Goal: Find specific page/section: Find specific page/section

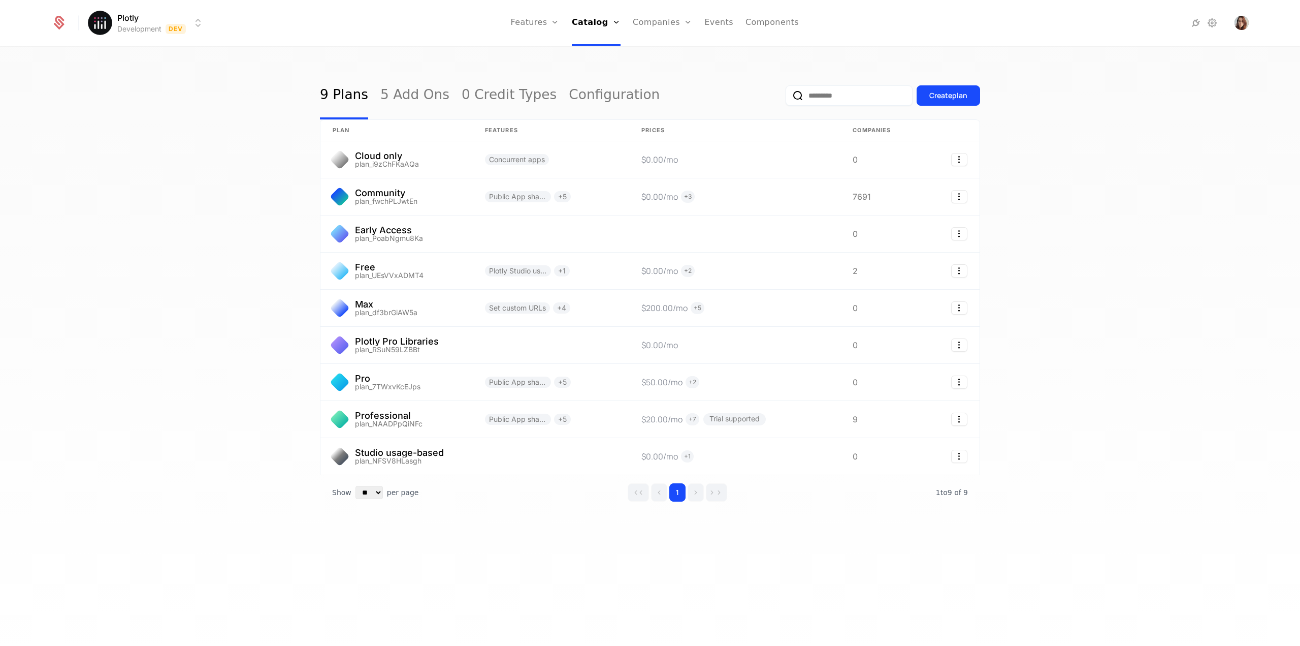
click at [159, 28] on html "Plotly Development Dev Features Features Flags Catalog Plans Add Ons Credits Co…" at bounding box center [650, 323] width 1300 height 646
click at [148, 86] on div "Production Prod" at bounding box center [177, 93] width 172 height 20
click at [664, 55] on link "Companies" at bounding box center [667, 56] width 47 height 12
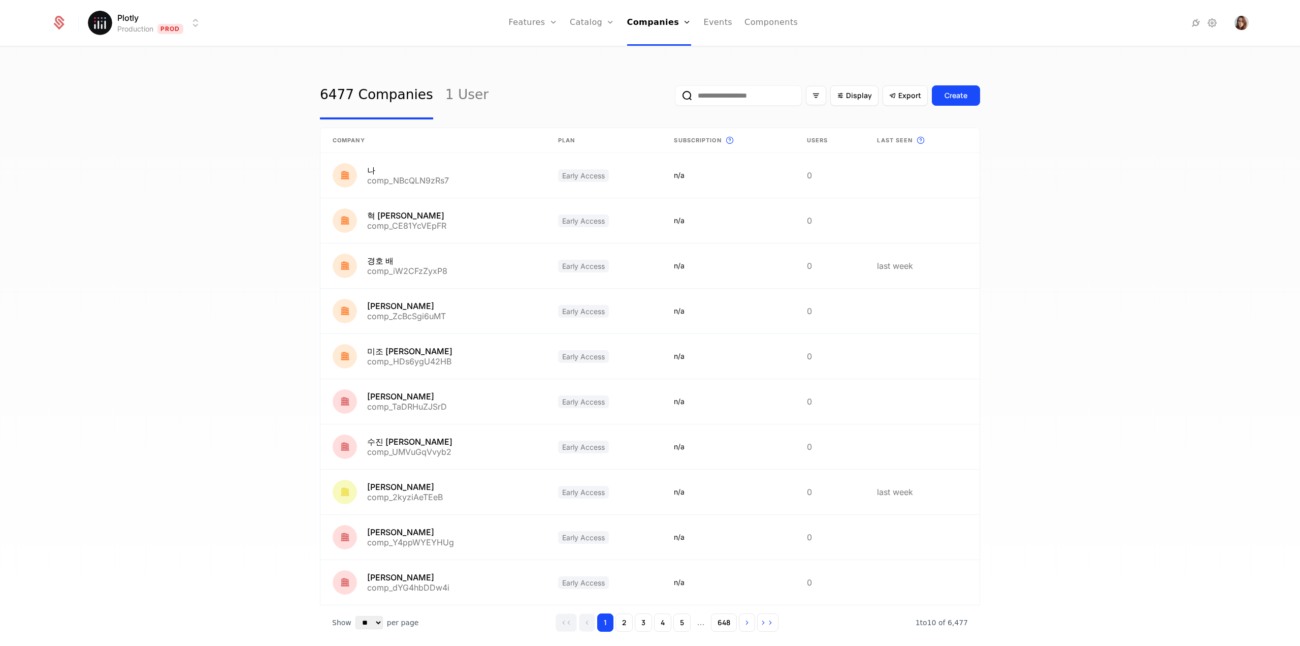
click at [719, 98] on input "email" at bounding box center [738, 95] width 127 height 20
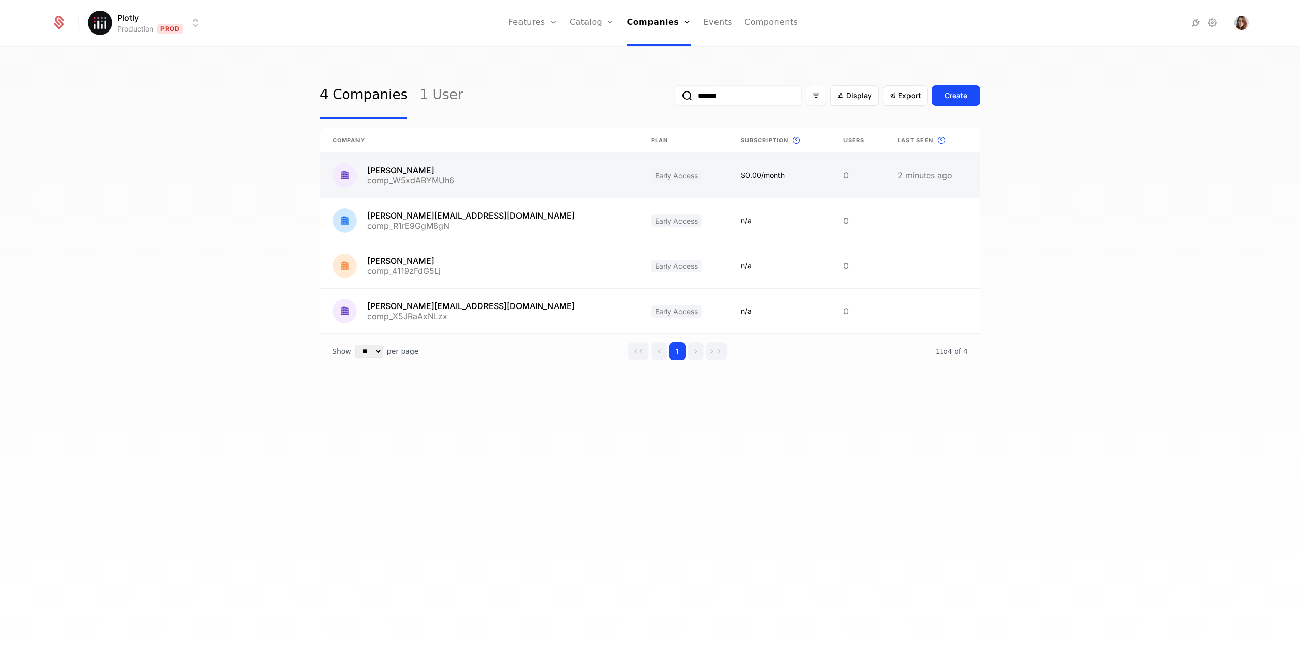
type input "*******"
click at [388, 183] on link at bounding box center [480, 175] width 318 height 45
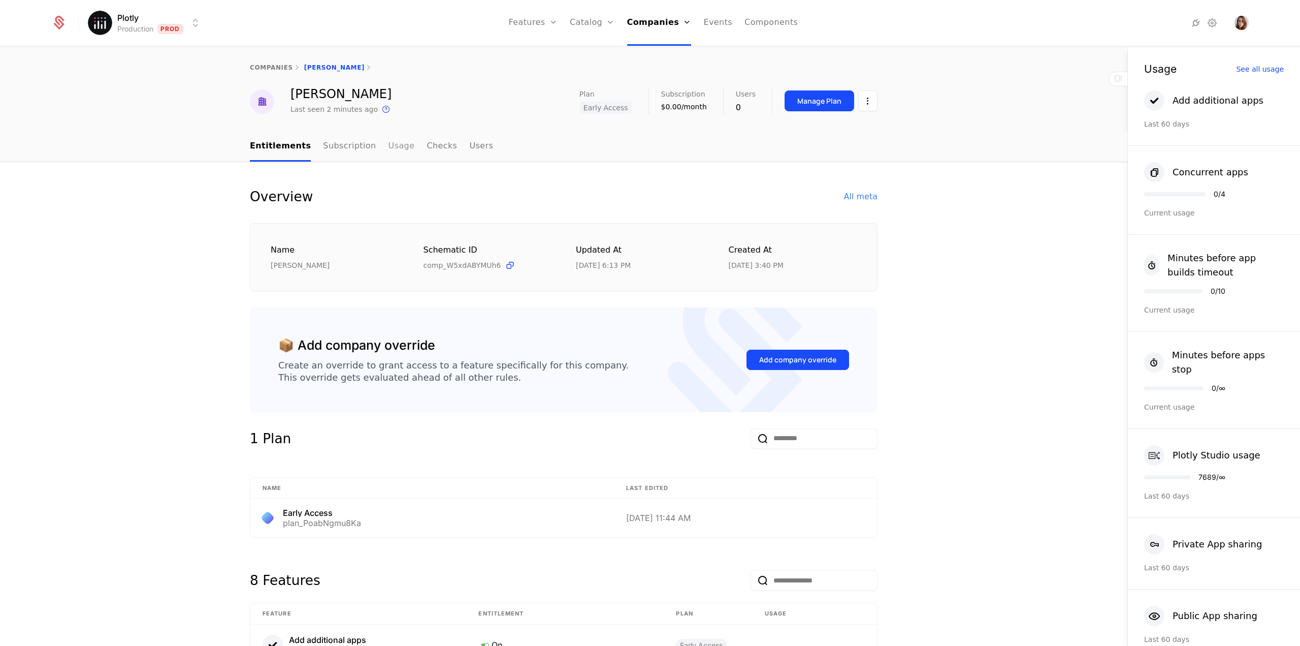
click at [389, 150] on link "Usage" at bounding box center [402, 147] width 26 height 30
